Goal: Transaction & Acquisition: Purchase product/service

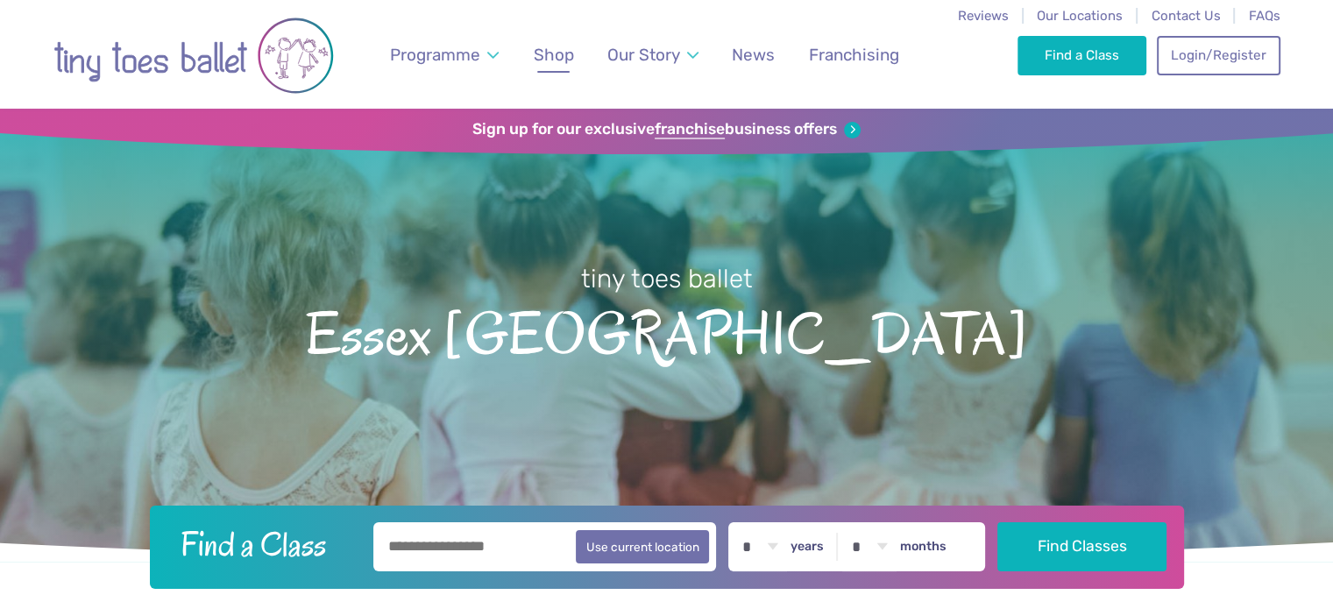
click at [550, 61] on span "Shop" at bounding box center [554, 55] width 40 height 20
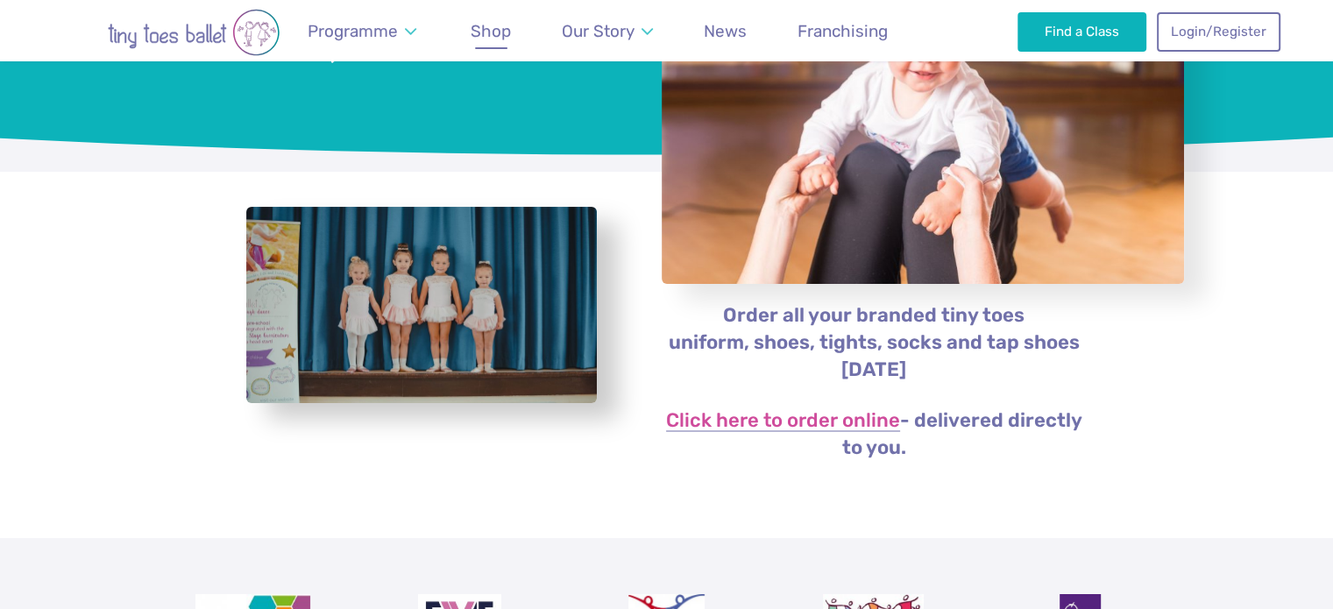
scroll to position [233, 0]
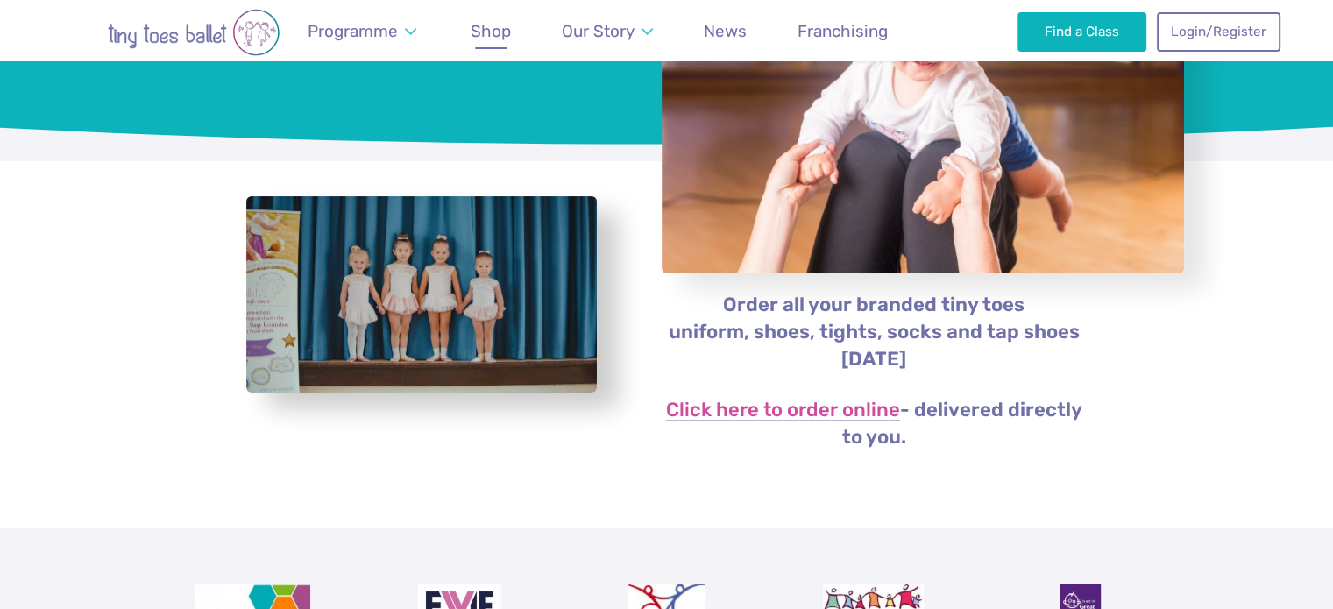
click at [806, 423] on p "Click here to order online - delivered directly to you." at bounding box center [874, 424] width 427 height 54
click at [788, 411] on link "Click here to order online" at bounding box center [783, 411] width 234 height 21
